Goal: Complete Application Form: Complete application form

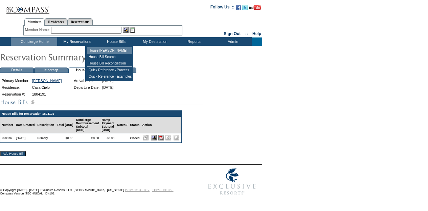
click at [111, 49] on td "House [PERSON_NAME]" at bounding box center [109, 50] width 45 height 6
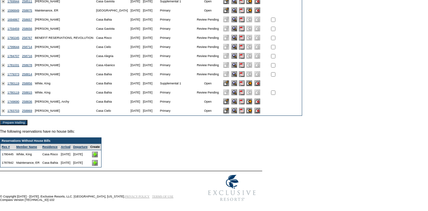
scroll to position [97, 0]
click at [98, 154] on img at bounding box center [95, 155] width 6 height 6
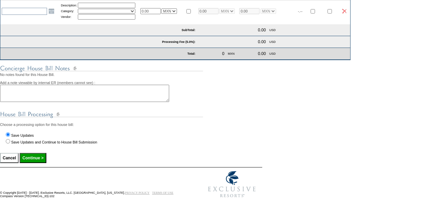
scroll to position [273, 0]
click at [48, 140] on label "Save Updates and Continue to House Bill Submission" at bounding box center [54, 142] width 86 height 4
click at [10, 139] on input "Save Updates and Continue to House Bill Submission" at bounding box center [8, 141] width 4 height 4
radio input "true"
click at [35, 157] on input "Continue >" at bounding box center [33, 158] width 26 height 10
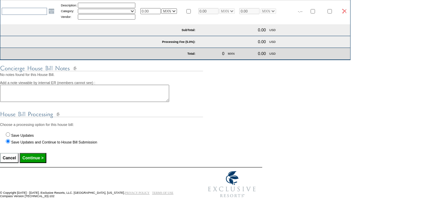
type input "Processing..."
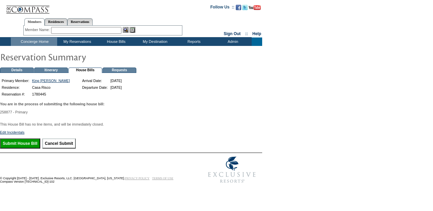
click at [33, 149] on input "Submit House Bill" at bounding box center [20, 144] width 40 height 10
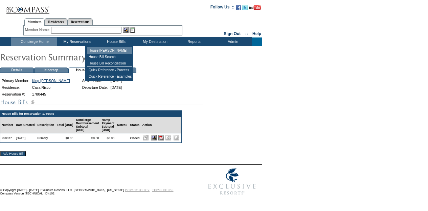
click at [115, 51] on td "House [PERSON_NAME]" at bounding box center [109, 50] width 45 height 6
